Goal: Transaction & Acquisition: Purchase product/service

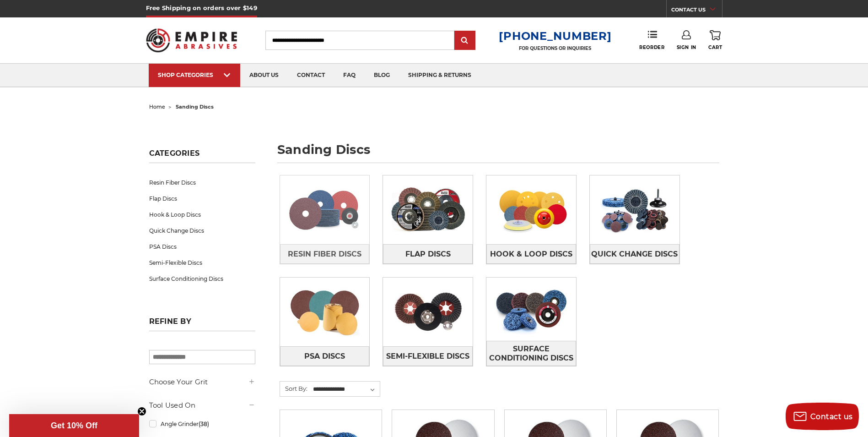
click at [332, 205] on img at bounding box center [325, 209] width 90 height 63
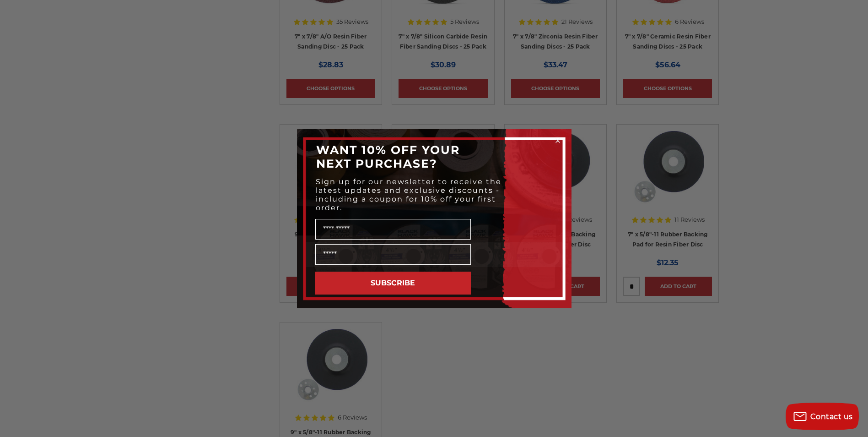
scroll to position [686, 0]
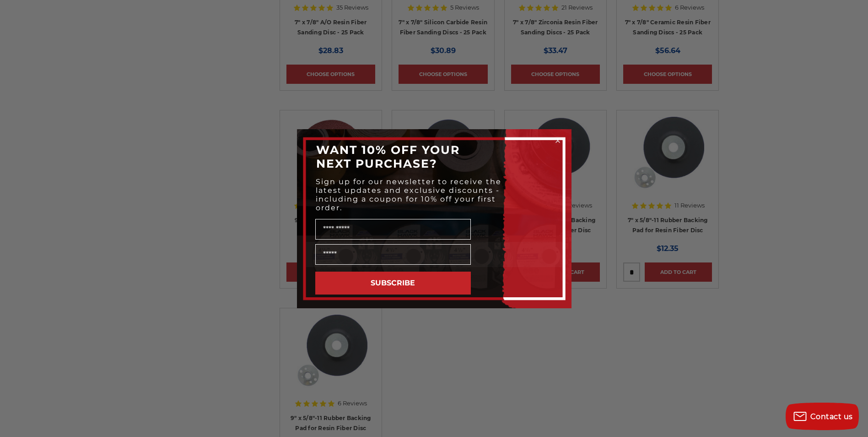
click at [159, 210] on div "Close dialog WANT 10% OFF YOUR NEXT PURCHASE? Sign up for our newsletter to rec…" at bounding box center [434, 218] width 868 height 437
click at [560, 140] on circle "Close dialog" at bounding box center [557, 140] width 9 height 9
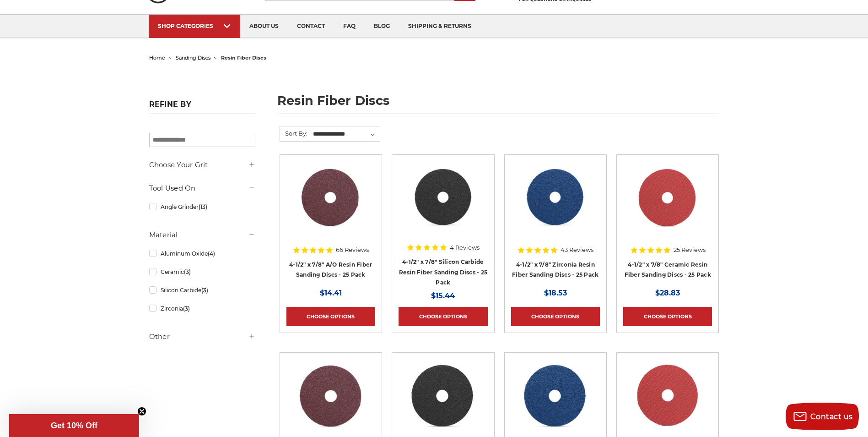
scroll to position [0, 0]
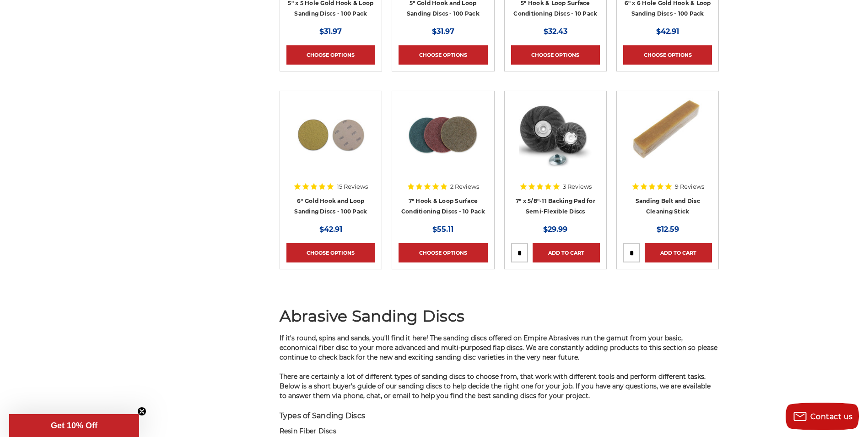
scroll to position [4851, 0]
